Goal: Navigation & Orientation: Find specific page/section

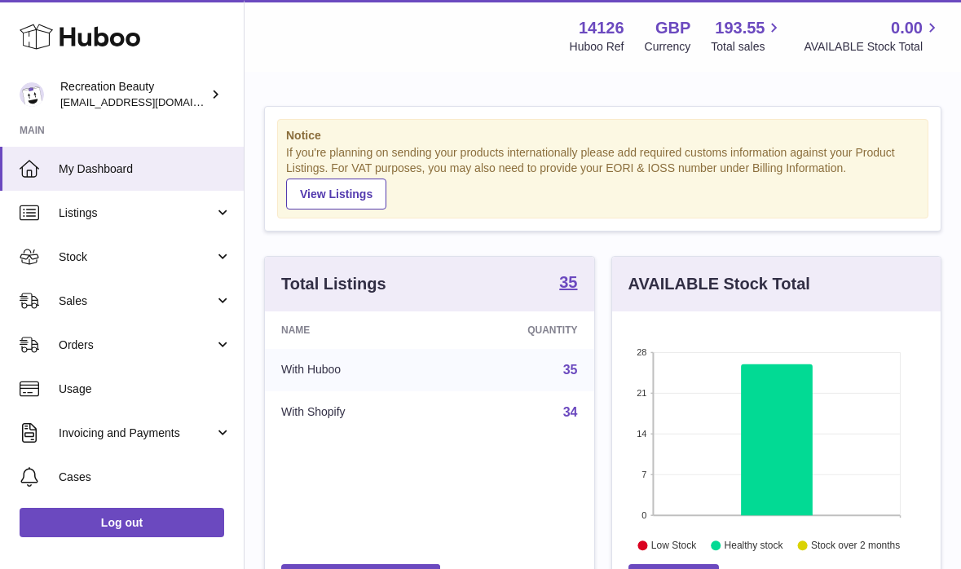
scroll to position [254, 329]
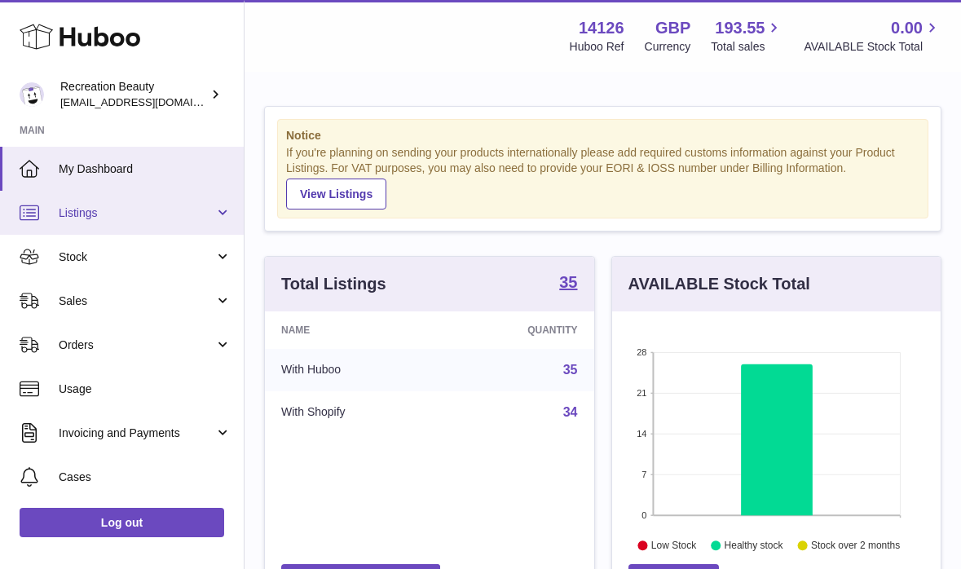
click at [130, 208] on span "Listings" at bounding box center [137, 212] width 156 height 15
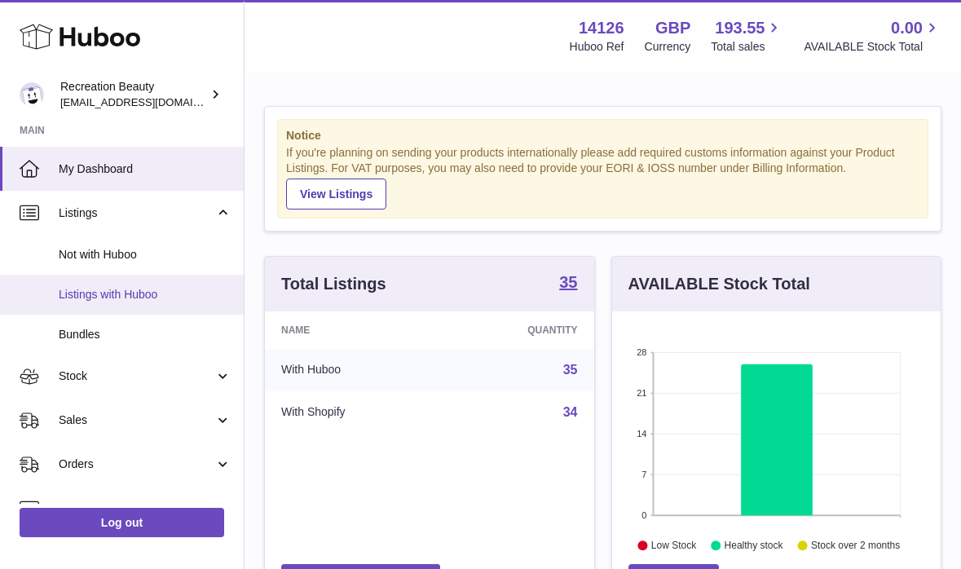
click at [89, 289] on span "Listings with Huboo" at bounding box center [145, 294] width 173 height 15
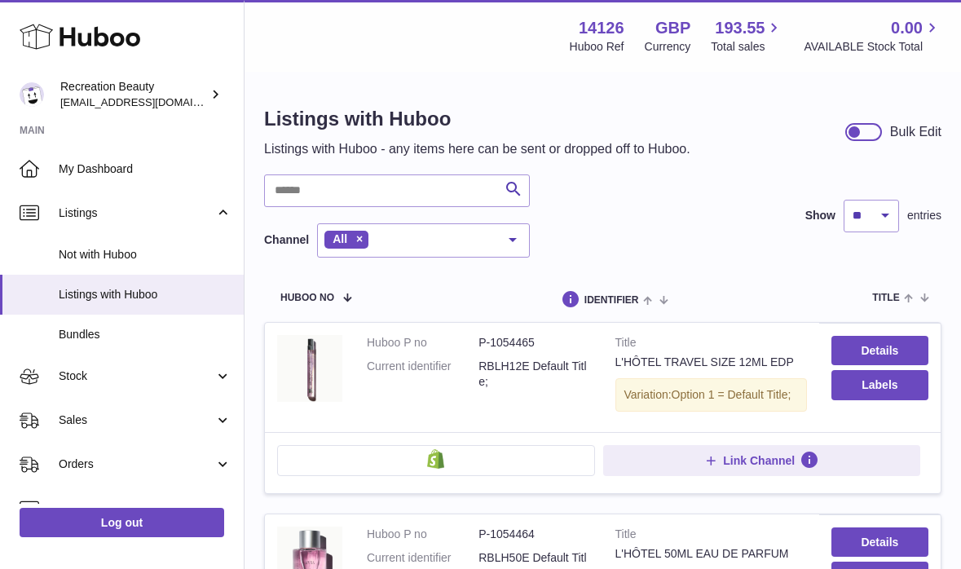
click at [511, 235] on div at bounding box center [513, 239] width 33 height 31
click at [666, 255] on div "Search Channel All All eBay Amazon Shopify Woocommerce Etsy No elements found. …" at bounding box center [602, 215] width 677 height 83
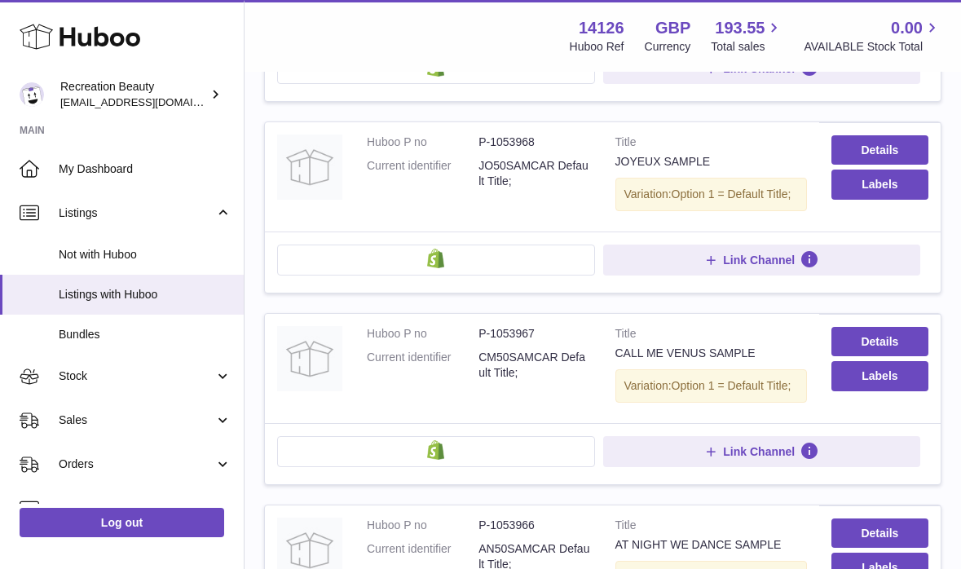
scroll to position [1838, 0]
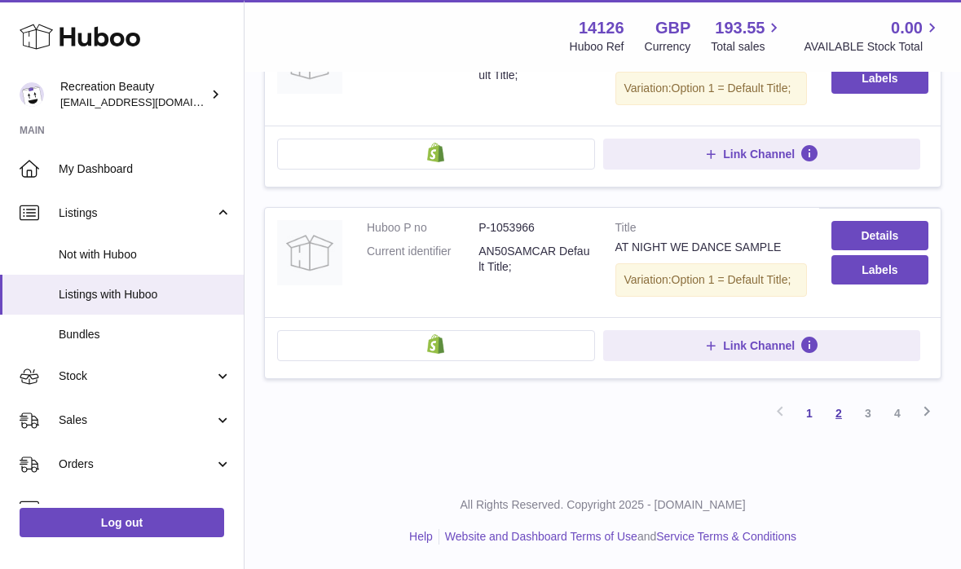
click at [838, 418] on link "2" at bounding box center [838, 413] width 29 height 29
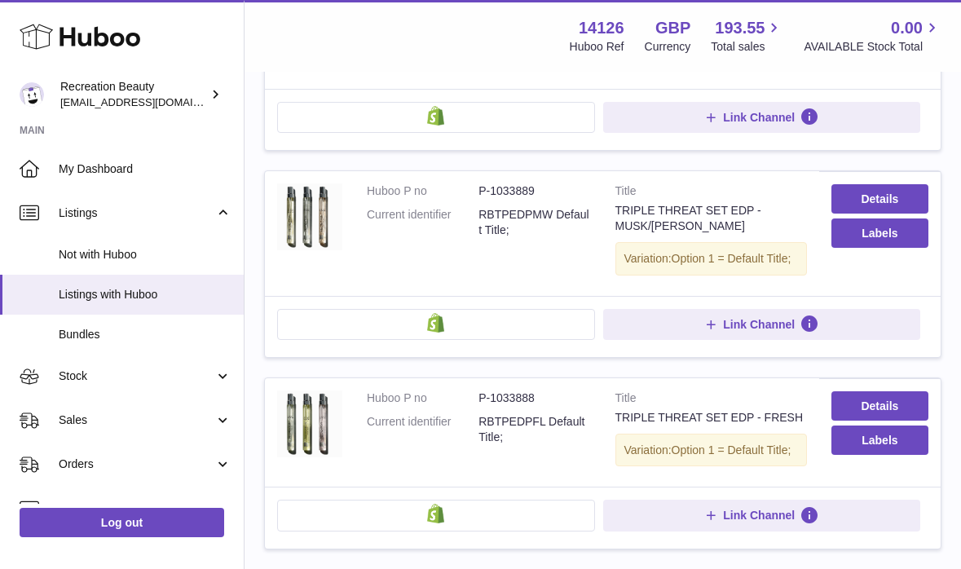
scroll to position [1883, 0]
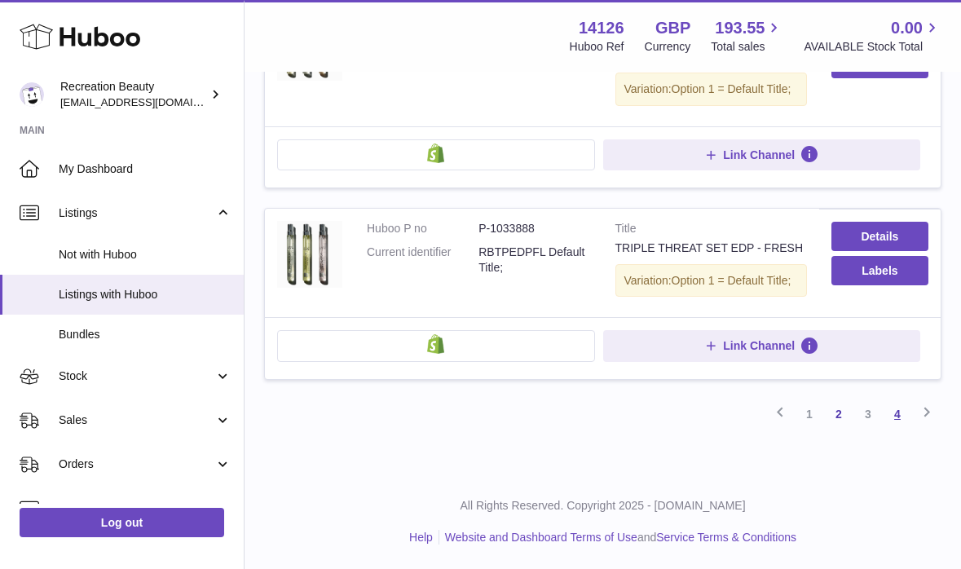
click at [898, 414] on link "4" at bounding box center [897, 413] width 29 height 29
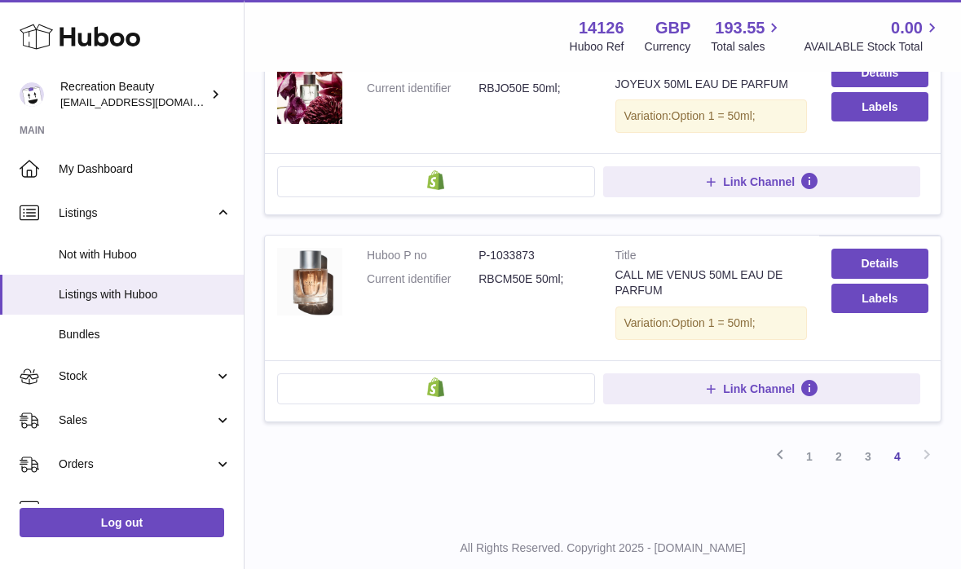
scroll to position [927, 0]
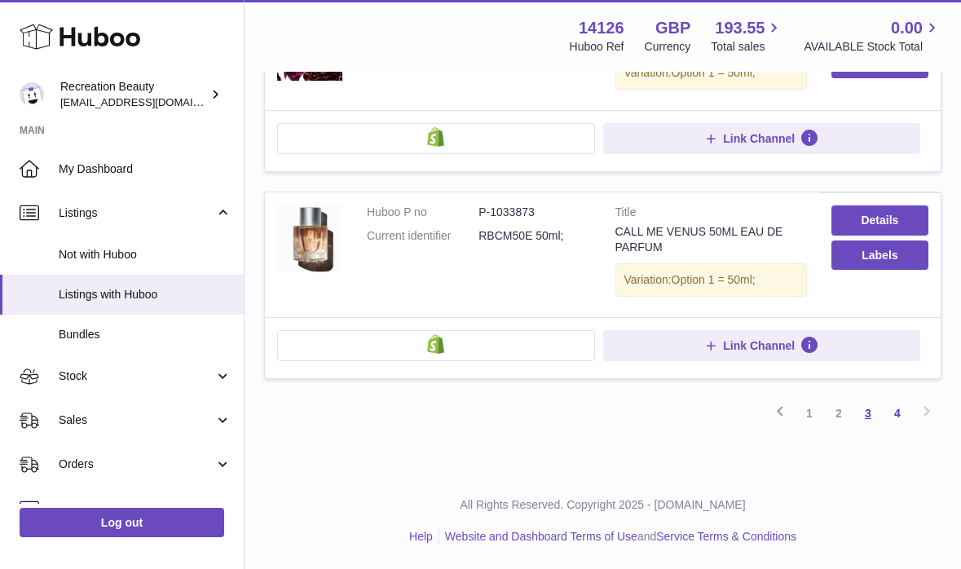
click at [872, 413] on link "3" at bounding box center [868, 413] width 29 height 29
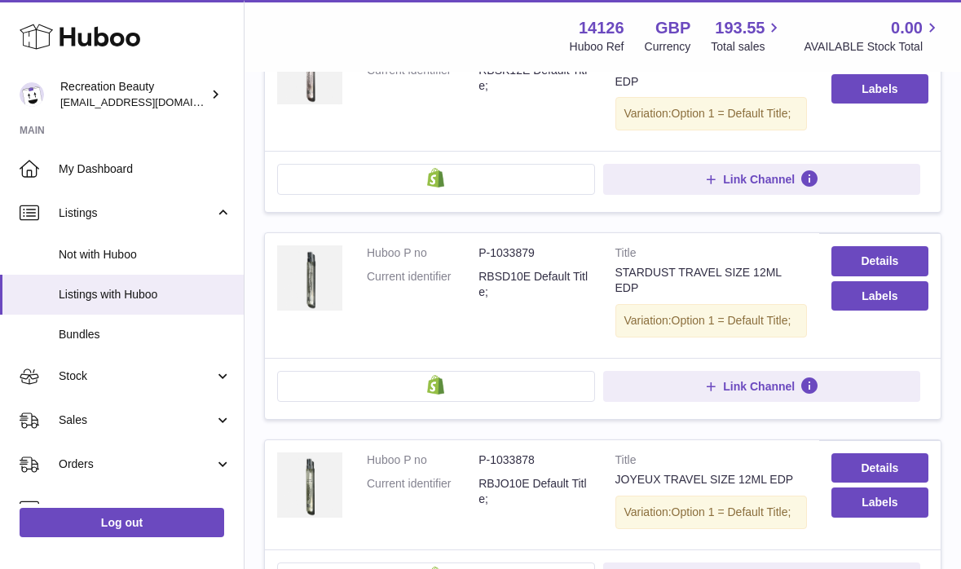
scroll to position [1947, 0]
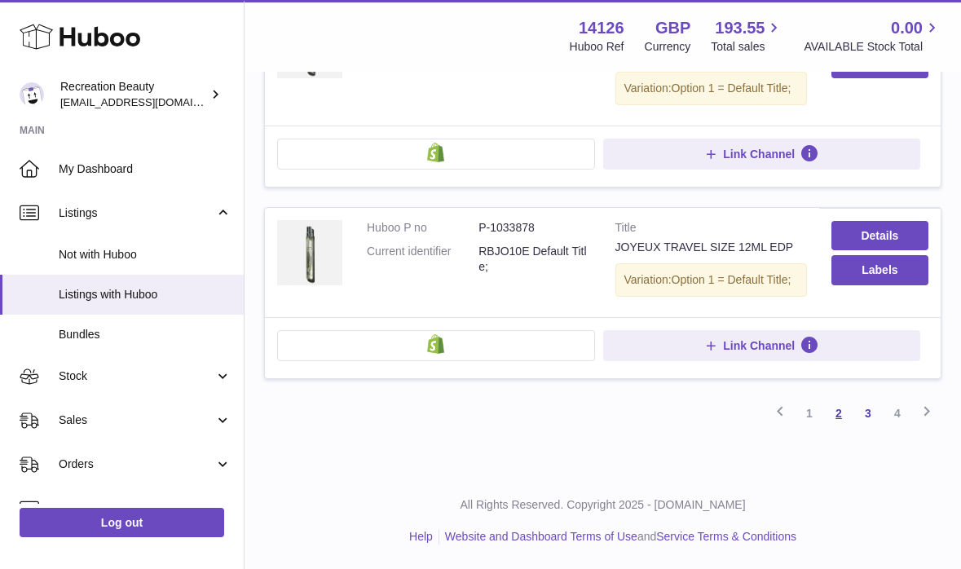
click at [836, 407] on link "2" at bounding box center [838, 413] width 29 height 29
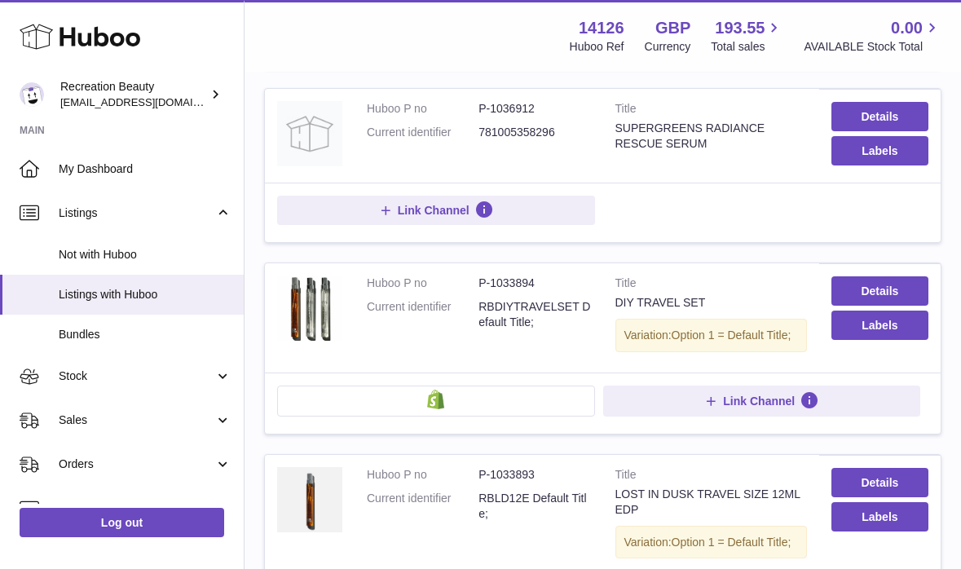
scroll to position [634, 0]
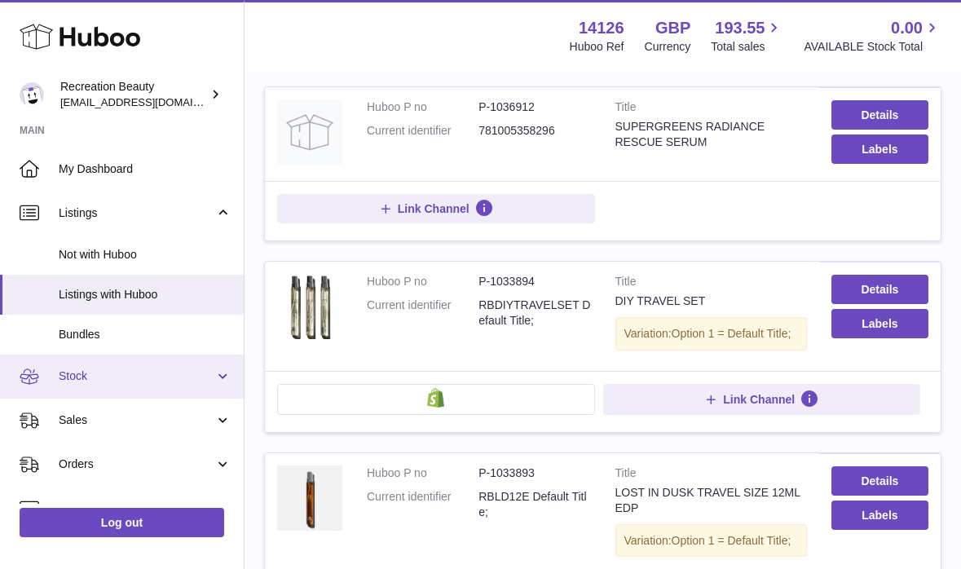
click at [78, 377] on span "Stock" at bounding box center [137, 376] width 156 height 15
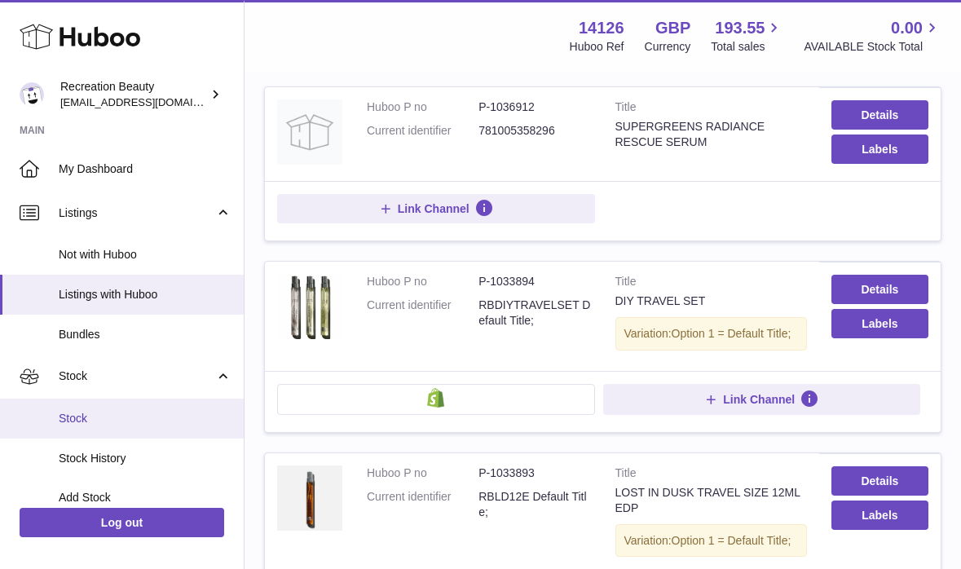
click at [72, 411] on span "Stock" at bounding box center [145, 418] width 173 height 15
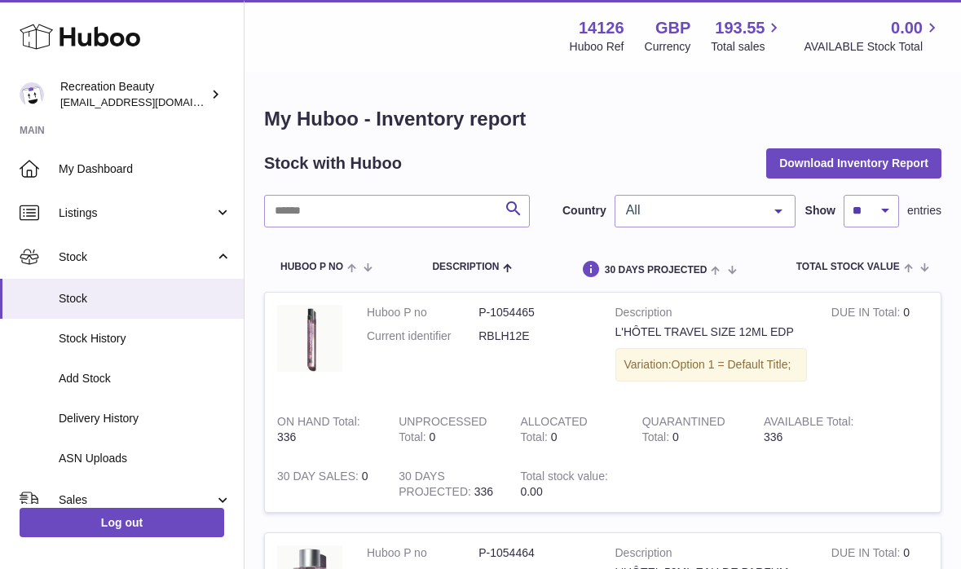
click at [760, 212] on span "All" at bounding box center [692, 210] width 140 height 16
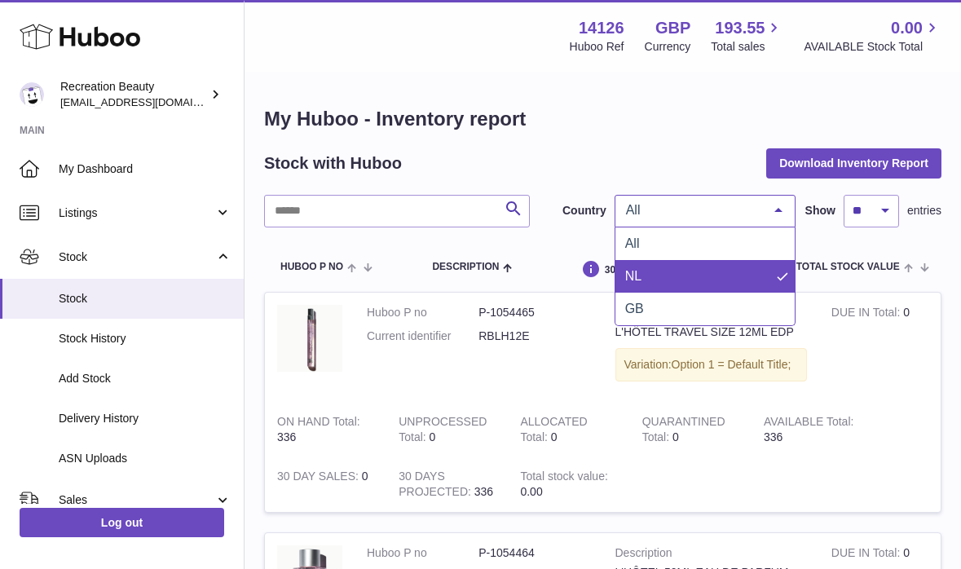
click at [647, 279] on span "NL" at bounding box center [705, 276] width 179 height 33
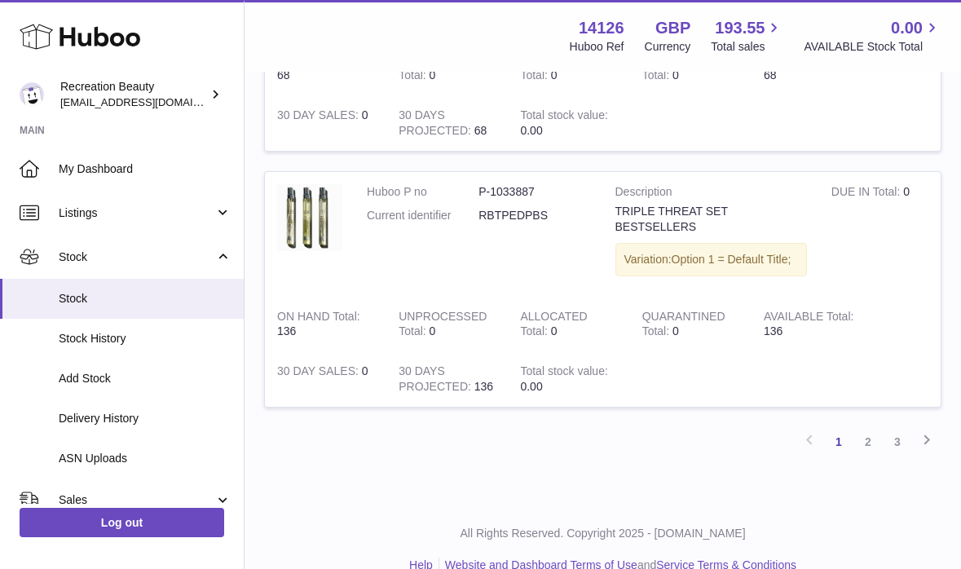
scroll to position [2347, 0]
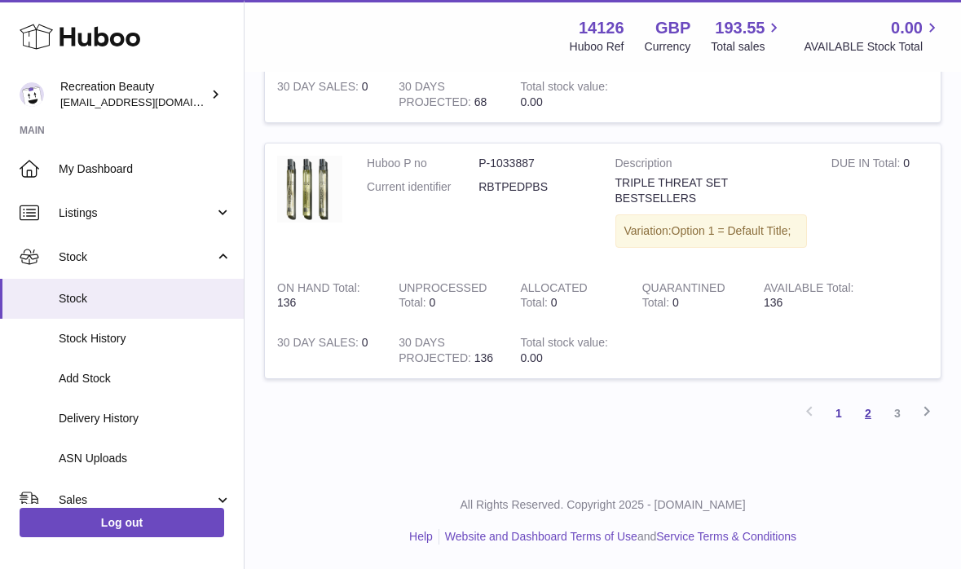
click at [871, 413] on link "2" at bounding box center [868, 413] width 29 height 29
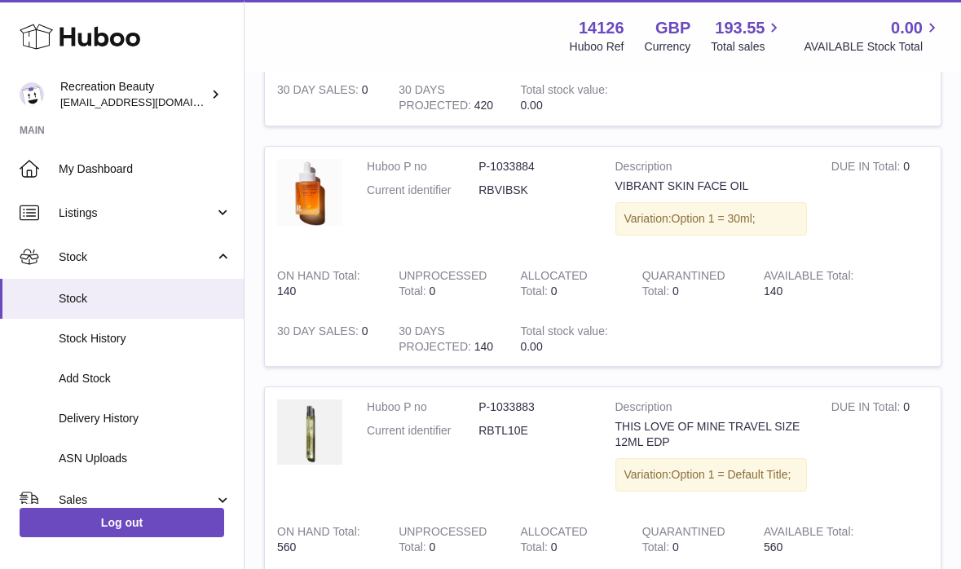
scroll to position [678, 0]
